Goal: Task Accomplishment & Management: Manage account settings

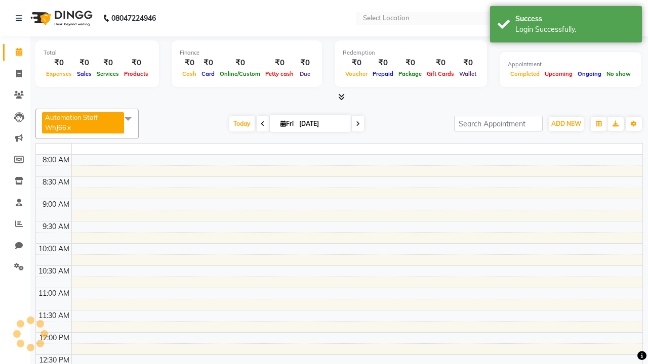
select select "en"
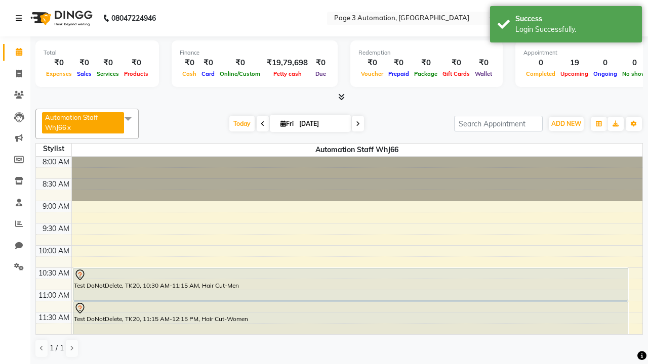
click at [21, 18] on icon at bounding box center [19, 18] width 6 height 7
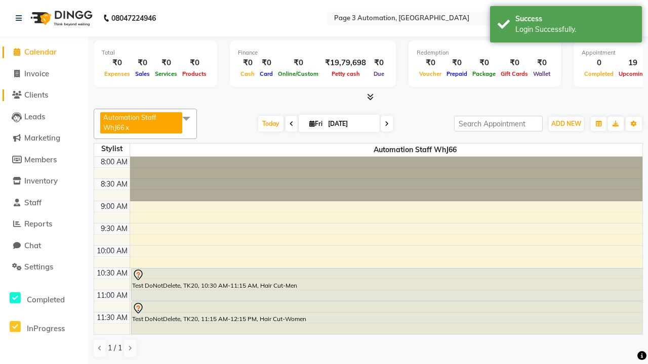
click at [44, 95] on span "Clients" at bounding box center [36, 95] width 24 height 10
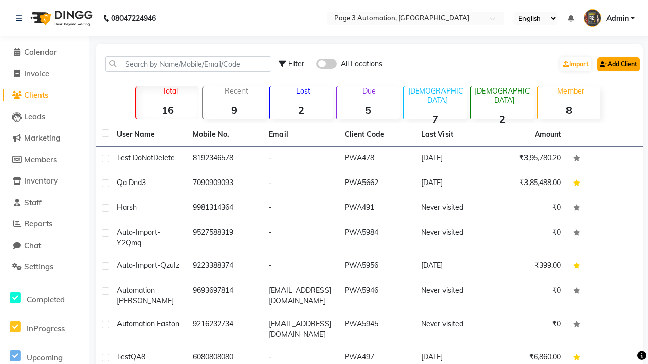
click at [617, 64] on link "Add Client" at bounding box center [618, 64] width 43 height 14
select select "22"
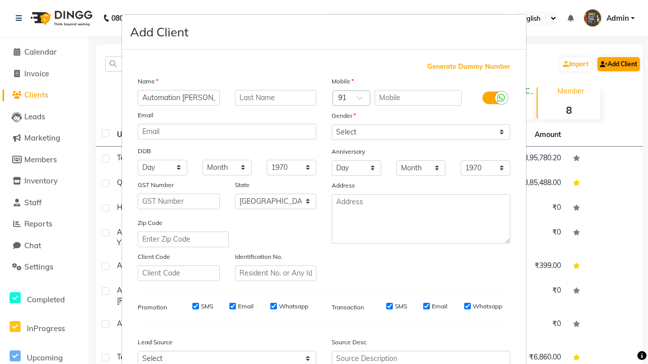
type input "Automation [PERSON_NAME]"
type input "9461572514"
type input "[EMAIL_ADDRESS][DOMAIN_NAME]"
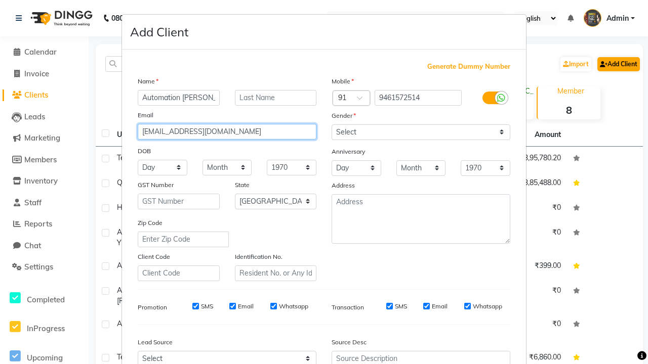
select select "[DEMOGRAPHIC_DATA]"
type input "[EMAIL_ADDRESS][DOMAIN_NAME]"
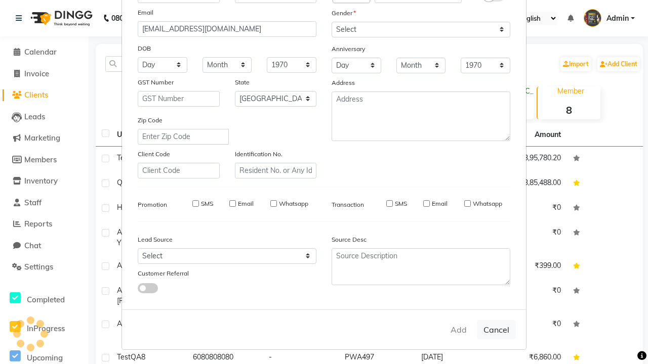
select select
select select "null"
select select
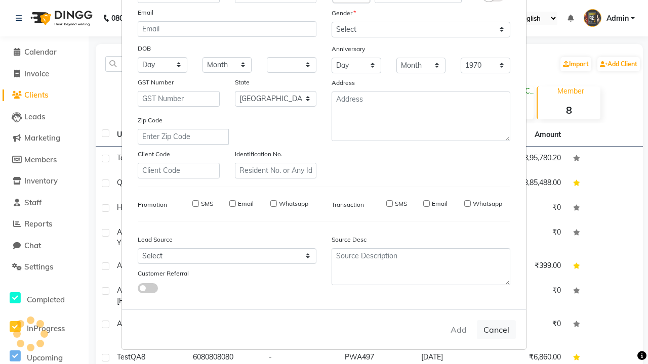
select select
checkbox input "false"
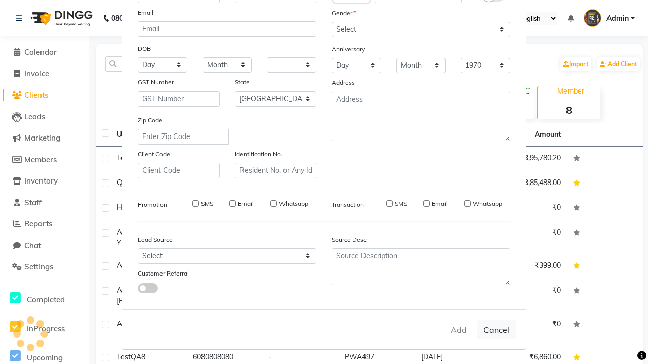
checkbox input "false"
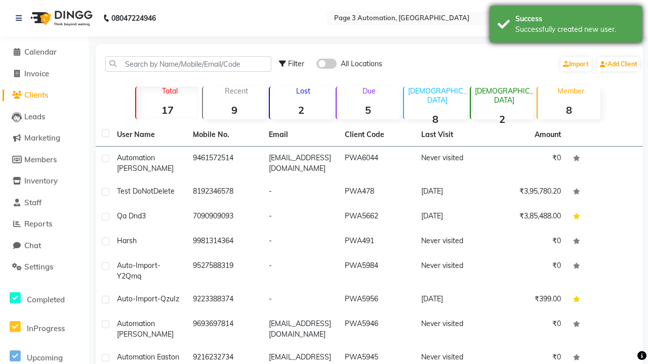
click at [566, 26] on div "Successfully created new user." at bounding box center [574, 29] width 119 height 11
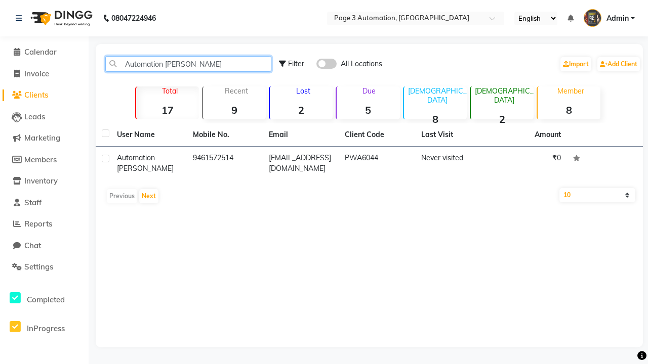
type input "Automation [PERSON_NAME]"
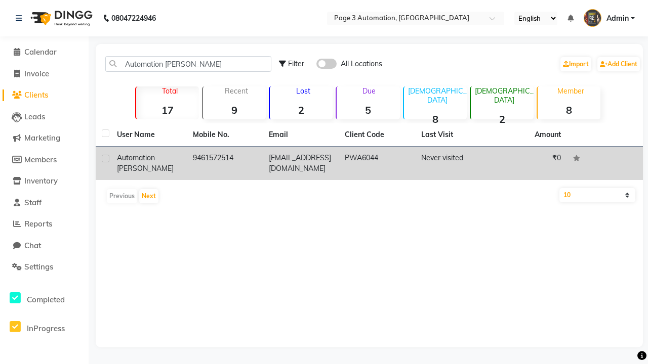
click at [369, 163] on td "PWA6044" at bounding box center [377, 163] width 76 height 33
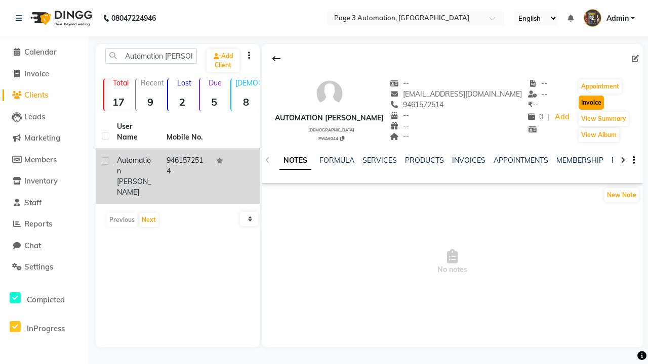
click at [586, 103] on button "Invoice" at bounding box center [590, 103] width 25 height 14
select select "2774"
select select "service"
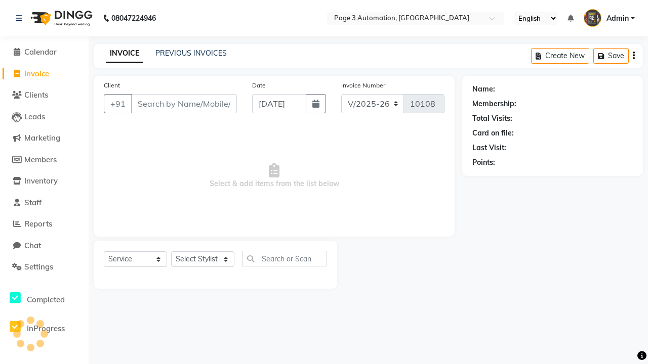
type input "9461572514"
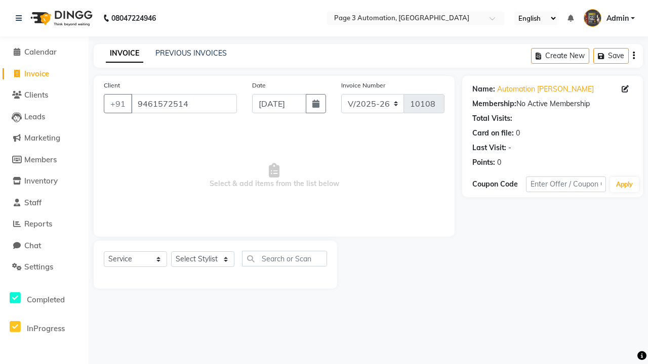
select select "71572"
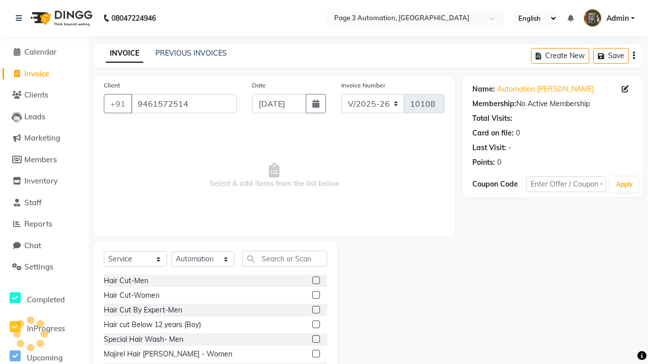
click at [315, 325] on label at bounding box center [316, 325] width 8 height 8
click at [315, 325] on input "checkbox" at bounding box center [315, 325] width 7 height 7
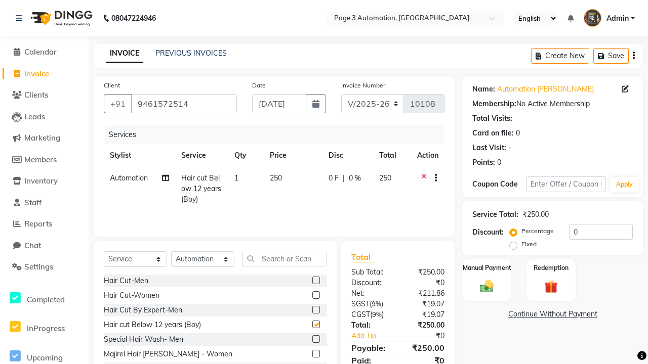
checkbox input "false"
click at [552, 314] on link "Continue Without Payment" at bounding box center [552, 314] width 177 height 11
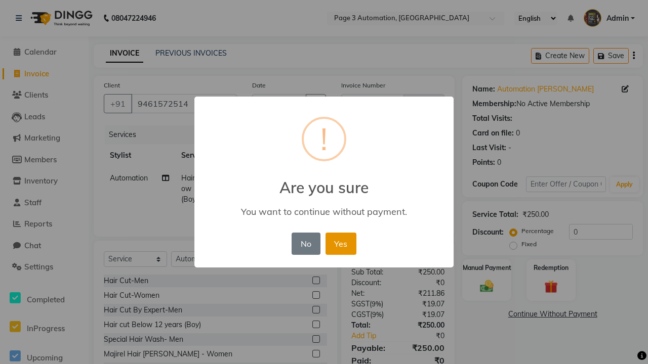
click at [341, 243] on button "Yes" at bounding box center [340, 244] width 31 height 22
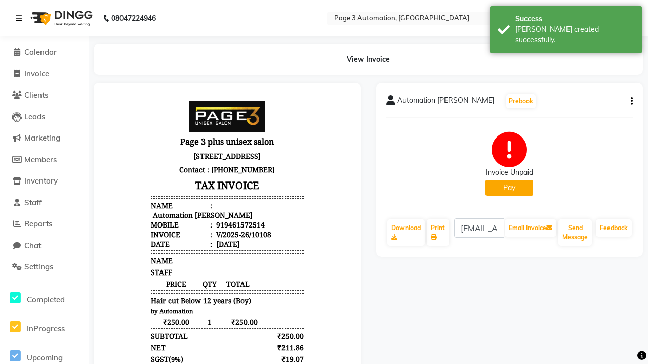
click at [566, 26] on div "[PERSON_NAME] created successfully." at bounding box center [574, 34] width 119 height 21
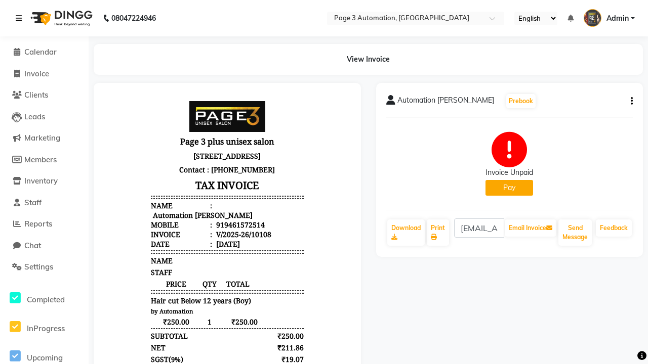
click at [21, 18] on icon at bounding box center [19, 18] width 6 height 7
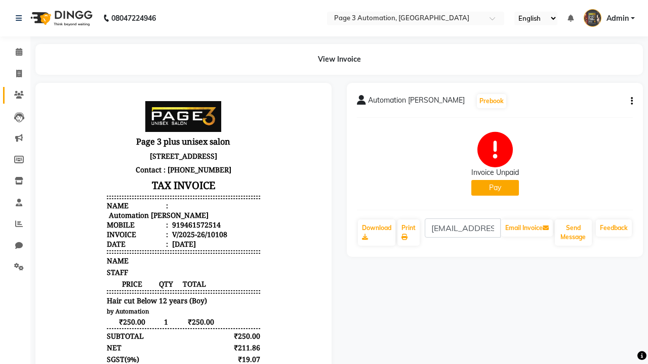
click at [15, 95] on icon at bounding box center [19, 95] width 10 height 8
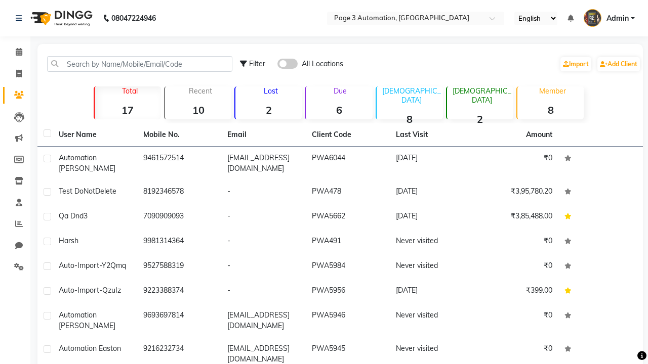
click at [339, 110] on strong "6" at bounding box center [339, 110] width 66 height 13
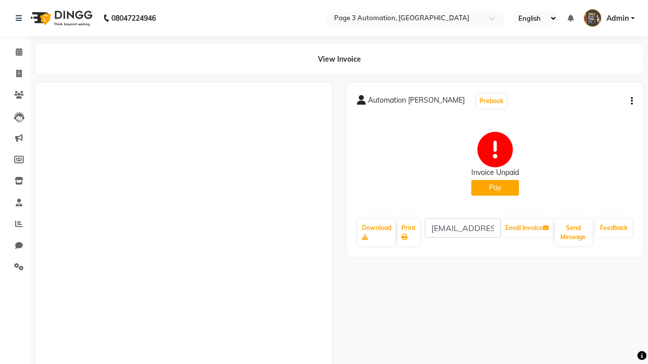
click at [630, 101] on button "button" at bounding box center [630, 101] width 6 height 11
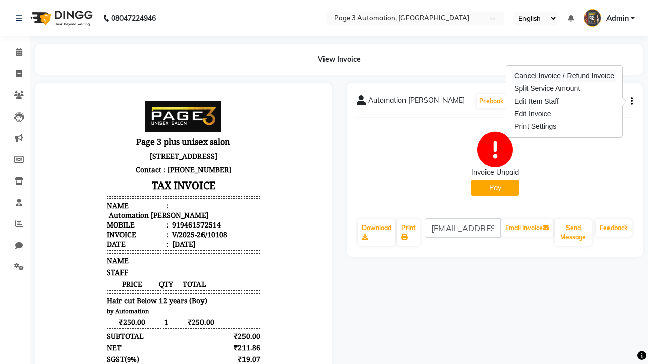
click at [564, 76] on div "Cancel Invoice / Refund Invoice" at bounding box center [564, 76] width 104 height 13
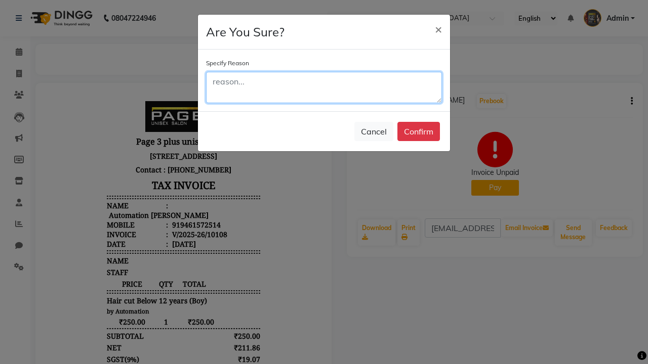
click at [324, 88] on textarea at bounding box center [324, 87] width 236 height 31
type textarea "Testing"
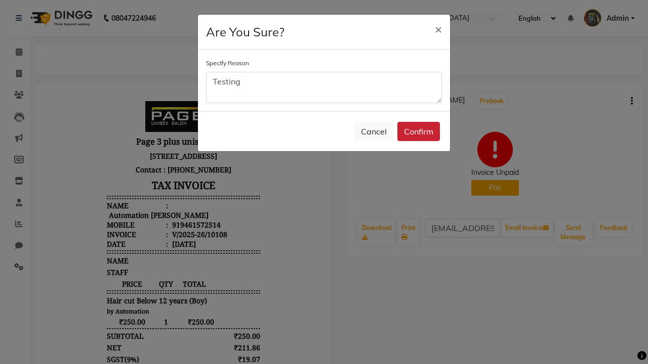
click at [419, 132] on button "Confirm" at bounding box center [418, 131] width 43 height 19
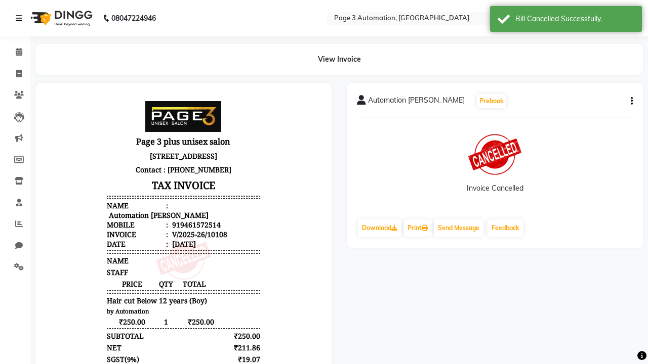
click at [566, 20] on div "Bill Cancelled Successfully." at bounding box center [574, 19] width 119 height 11
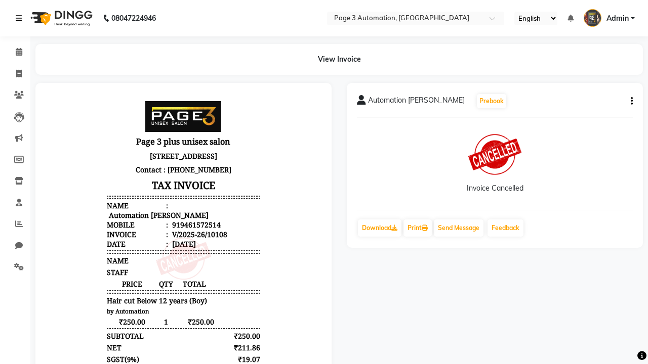
click at [21, 18] on icon at bounding box center [19, 18] width 6 height 7
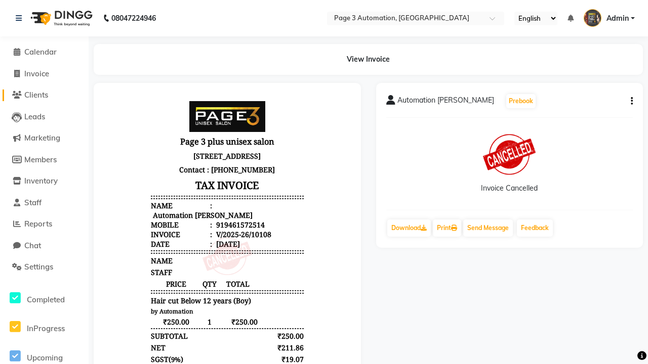
click at [44, 95] on span "Clients" at bounding box center [36, 95] width 24 height 10
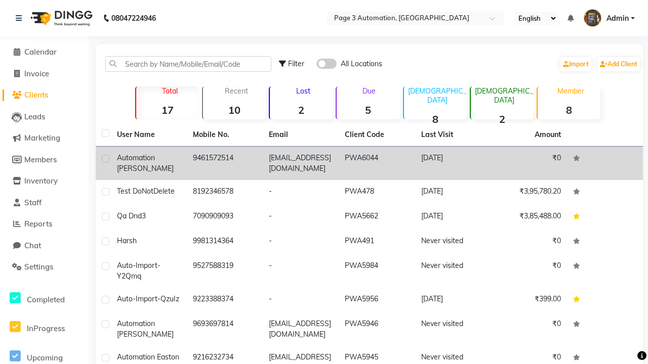
click at [105, 158] on label at bounding box center [106, 159] width 8 height 8
click at [105, 158] on input "checkbox" at bounding box center [105, 159] width 7 height 7
checkbox input "true"
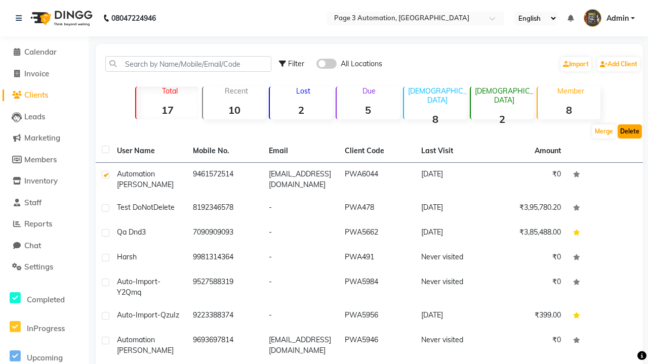
click at [630, 132] on button "Delete" at bounding box center [629, 131] width 24 height 14
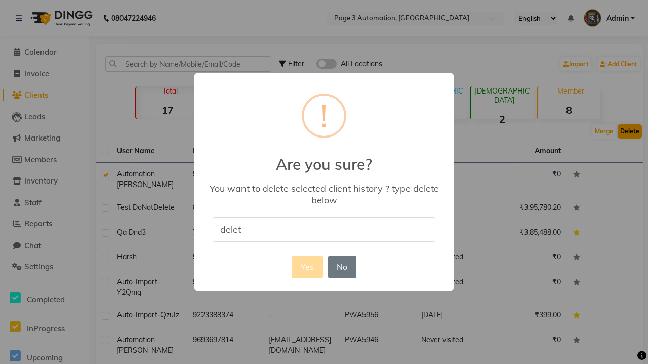
type input "delete"
click at [307, 267] on button "Yes" at bounding box center [307, 267] width 31 height 22
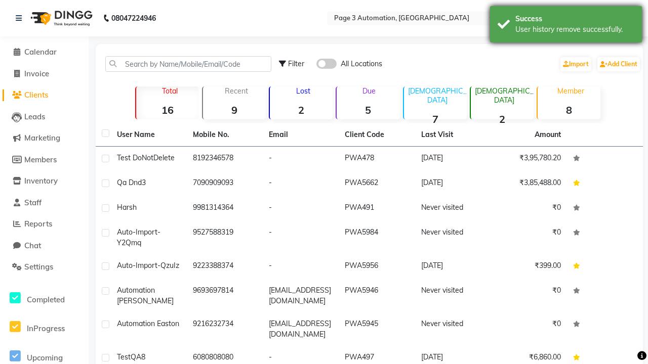
click at [566, 26] on div "User history remove successfully." at bounding box center [574, 29] width 119 height 11
click at [609, 18] on span "Admin" at bounding box center [617, 18] width 22 height 11
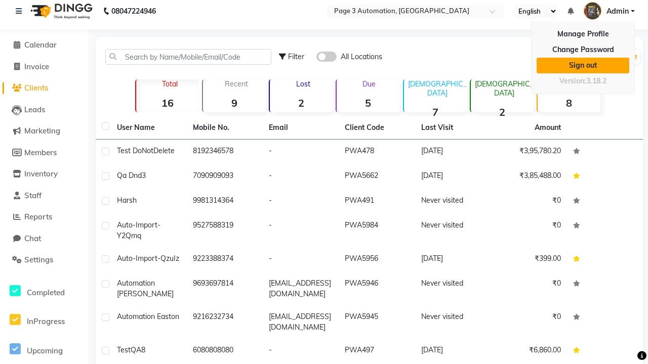
click at [583, 62] on link "Sign out" at bounding box center [582, 66] width 93 height 16
